Goal: Task Accomplishment & Management: Manage account settings

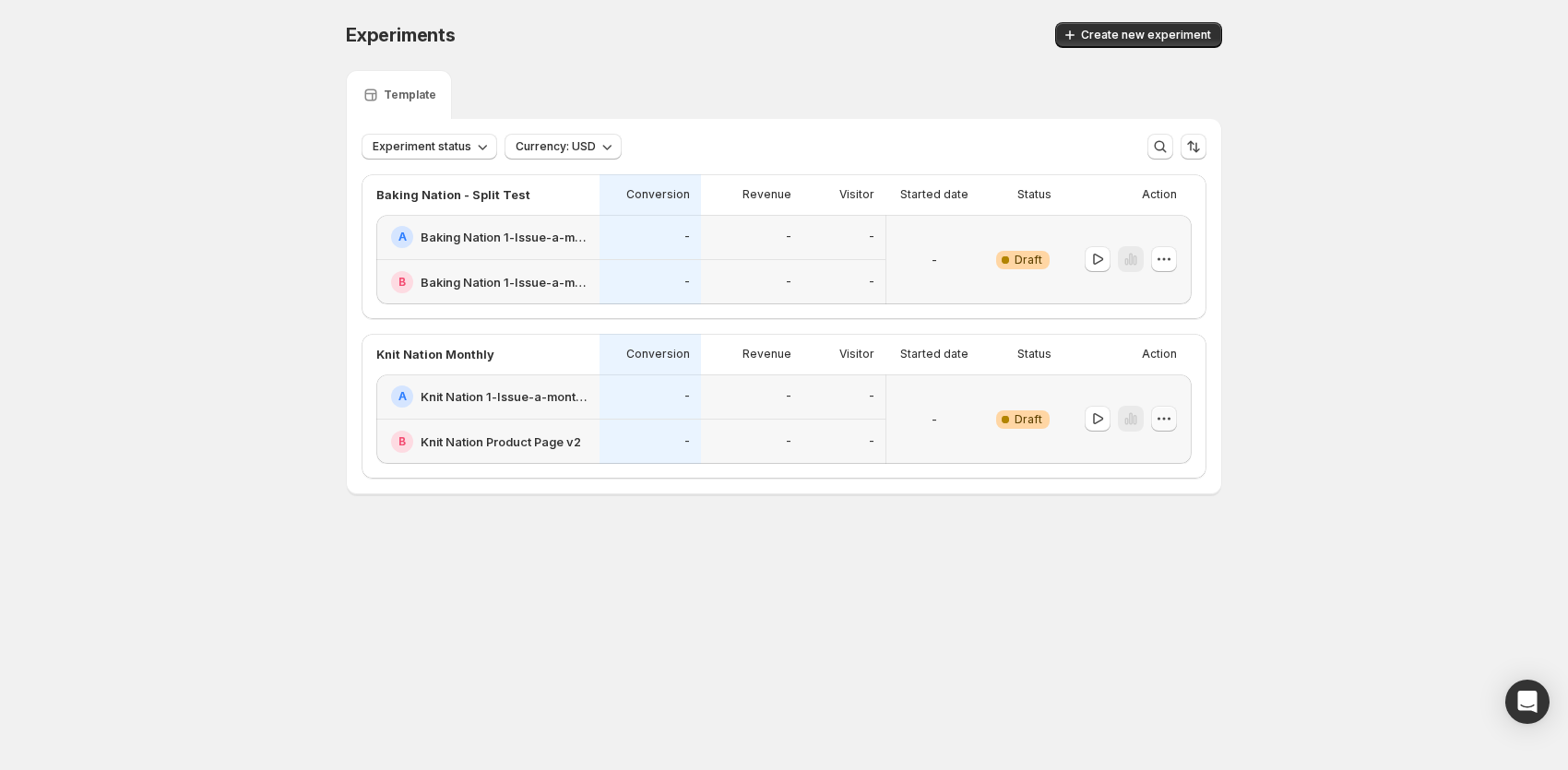
click at [1167, 417] on icon "button" at bounding box center [1164, 419] width 19 height 19
click at [1174, 462] on span "Edit" at bounding box center [1176, 455] width 89 height 19
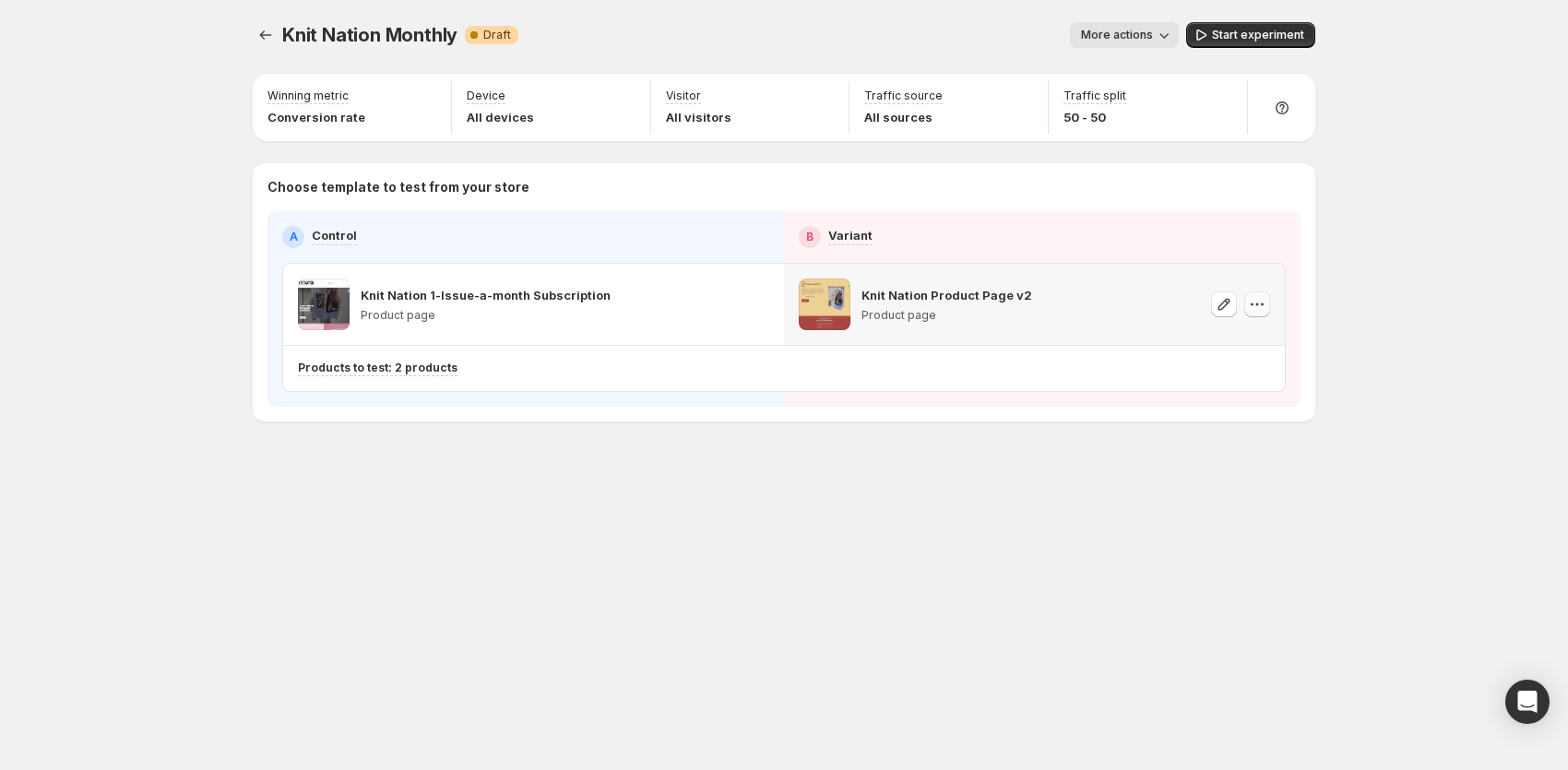
click at [1258, 309] on icon "button" at bounding box center [1257, 304] width 19 height 19
click at [1267, 418] on span "Remove template" at bounding box center [1253, 419] width 100 height 15
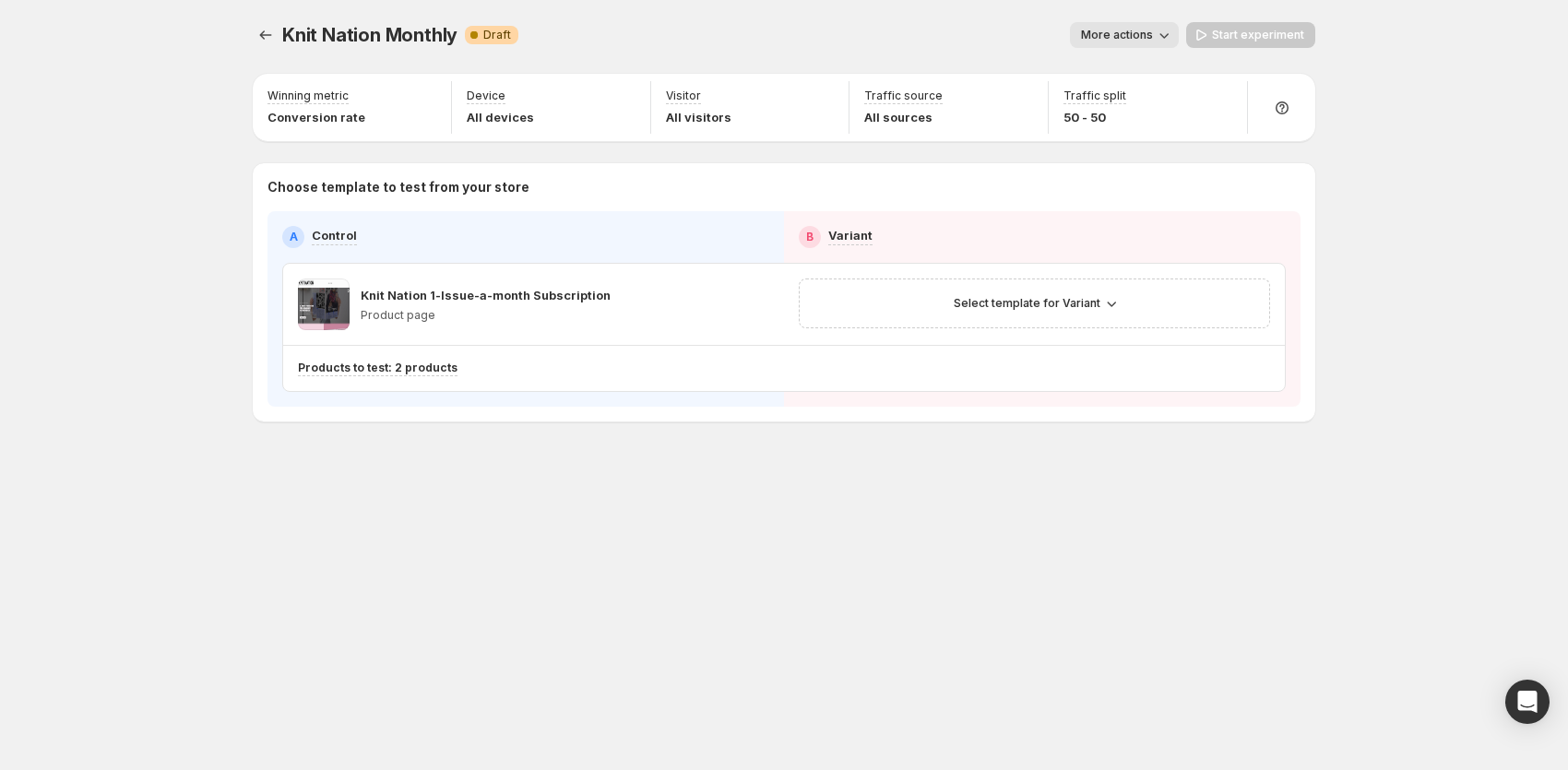
click at [1364, 322] on div "Knit Nation Monthly. This page is ready Knit Nation Monthly Warning Complete Dr…" at bounding box center [784, 385] width 1568 height 770
